Goal: Check status: Check status

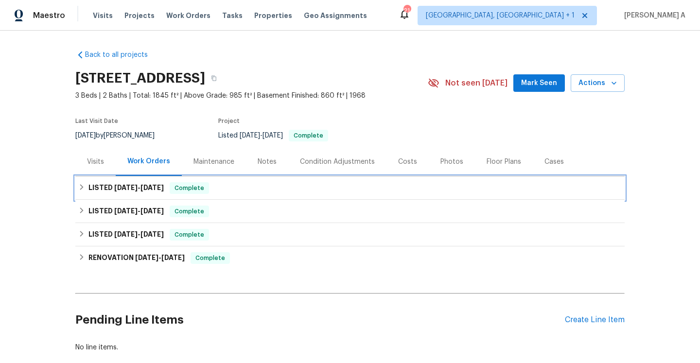
click at [149, 190] on span "[DATE]" at bounding box center [152, 187] width 23 height 7
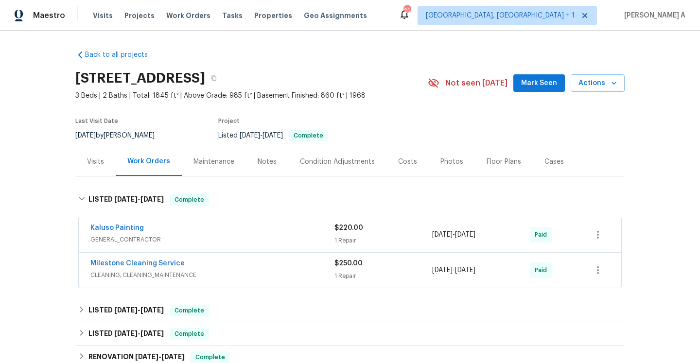
click at [95, 168] on div "Visits" at bounding box center [95, 161] width 40 height 29
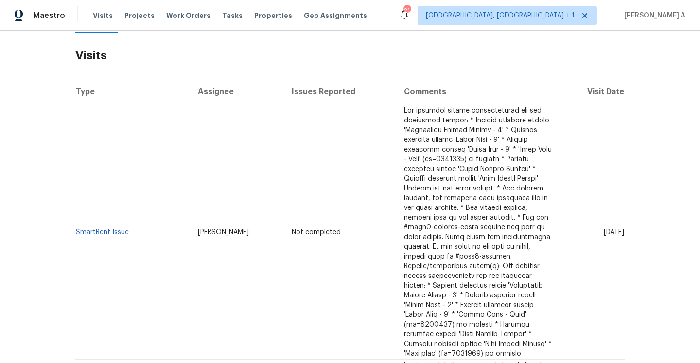
scroll to position [317, 0]
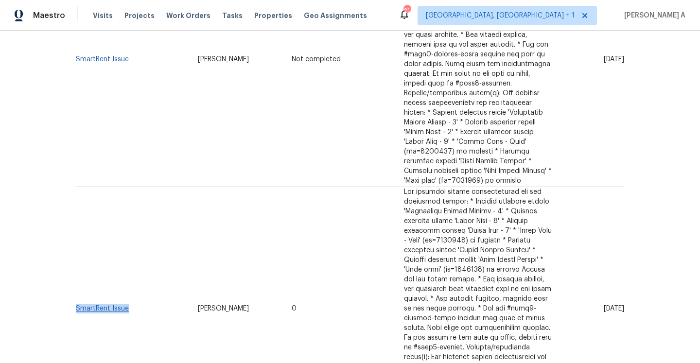
drag, startPoint x: 138, startPoint y: 304, endPoint x: 77, endPoint y: 297, distance: 60.7
click at [77, 297] on td "SmartRent Issue" at bounding box center [132, 309] width 115 height 245
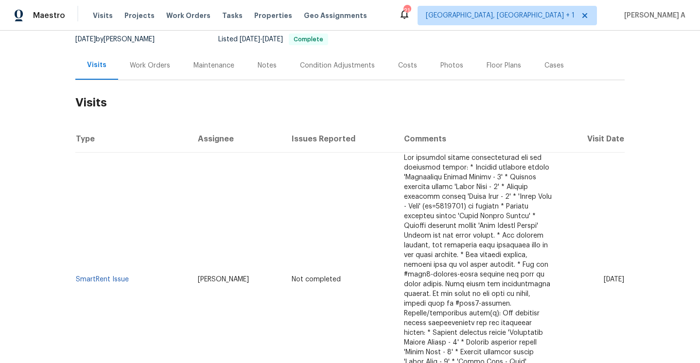
scroll to position [153, 0]
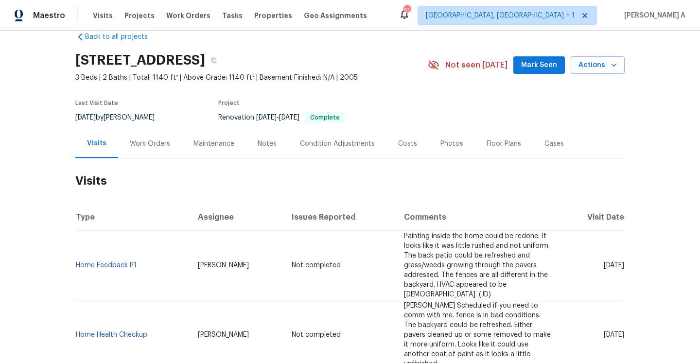
scroll to position [68, 0]
